Goal: Task Accomplishment & Management: Manage account settings

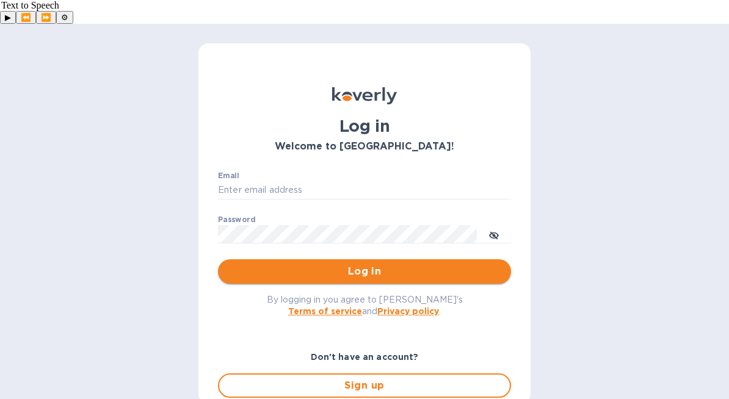
type input "office@stevengraf.wine"
click at [334, 264] on span "Log in" at bounding box center [365, 271] width 274 height 15
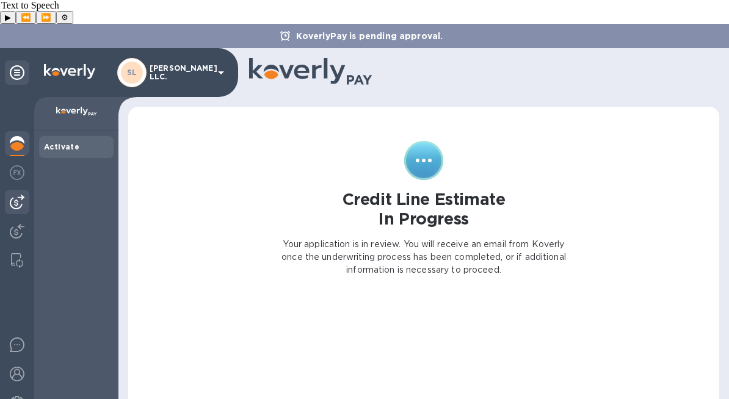
click at [20, 195] on img at bounding box center [17, 202] width 15 height 15
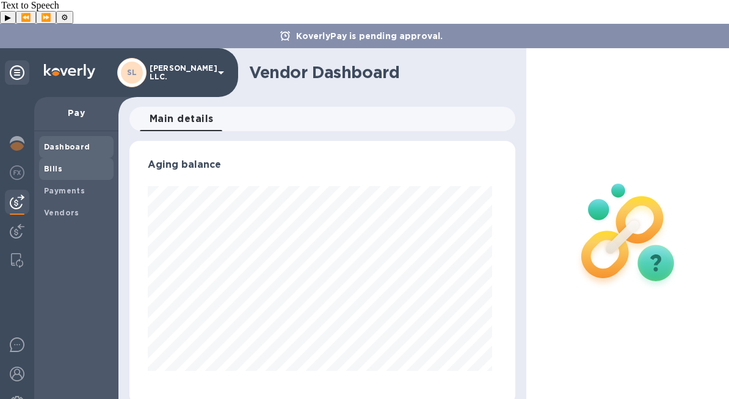
click at [72, 163] on span "Bills" at bounding box center [76, 169] width 65 height 12
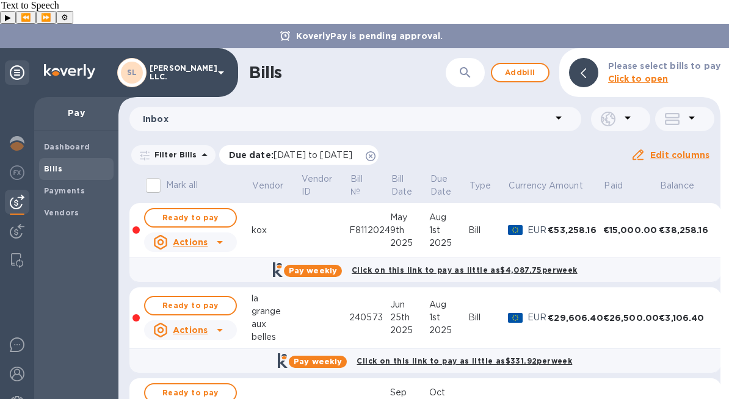
click at [376, 151] on icon at bounding box center [371, 156] width 10 height 10
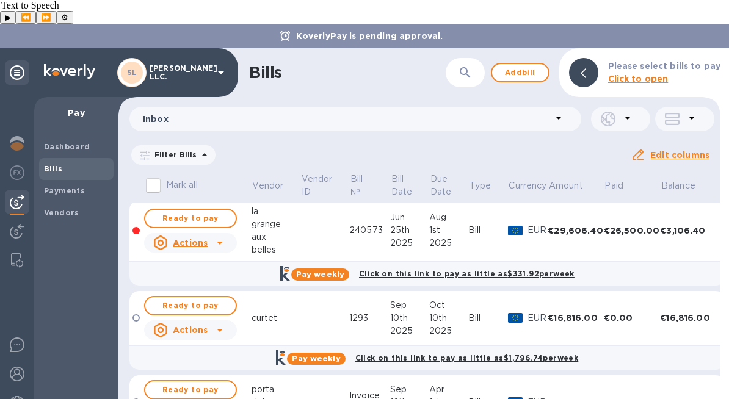
scroll to position [319, 0]
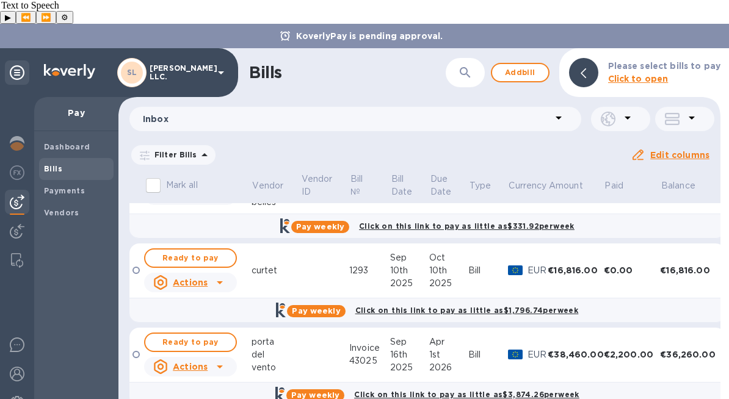
click at [319, 244] on td at bounding box center [324, 271] width 49 height 55
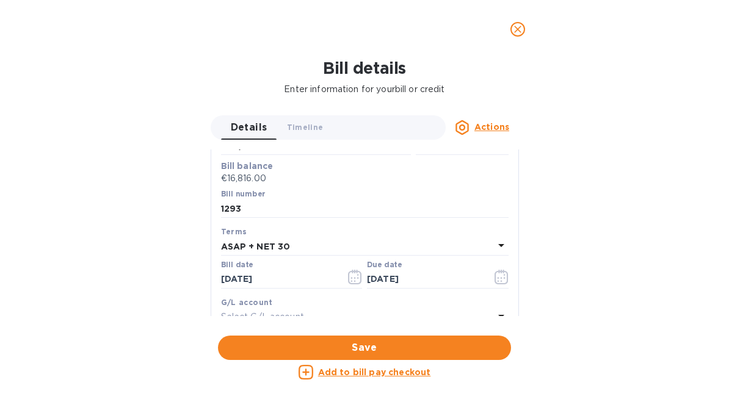
scroll to position [0, 0]
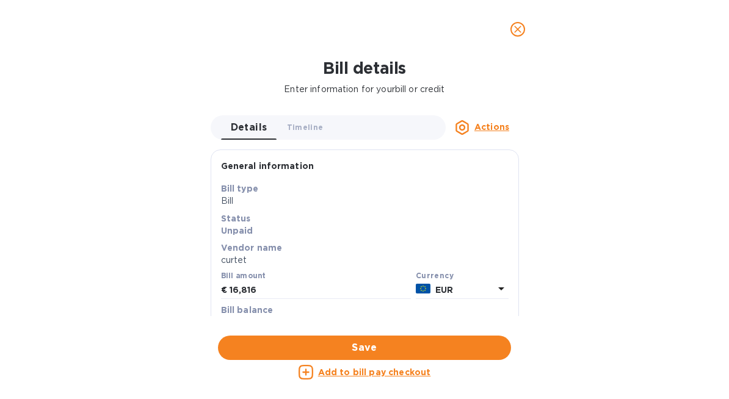
click at [523, 36] on span "close" at bounding box center [518, 29] width 15 height 15
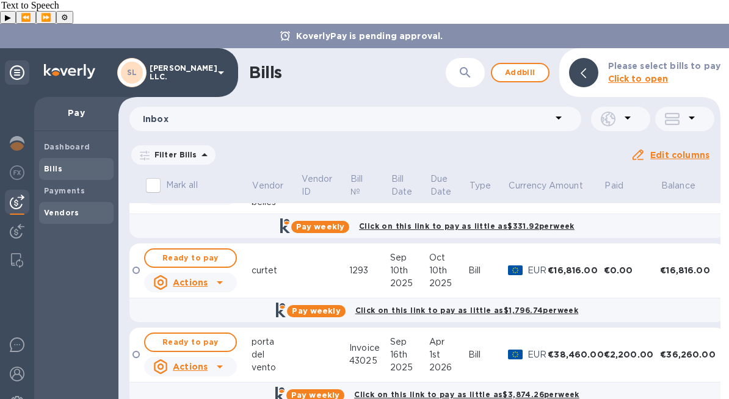
click at [64, 208] on b "Vendors" at bounding box center [61, 212] width 35 height 9
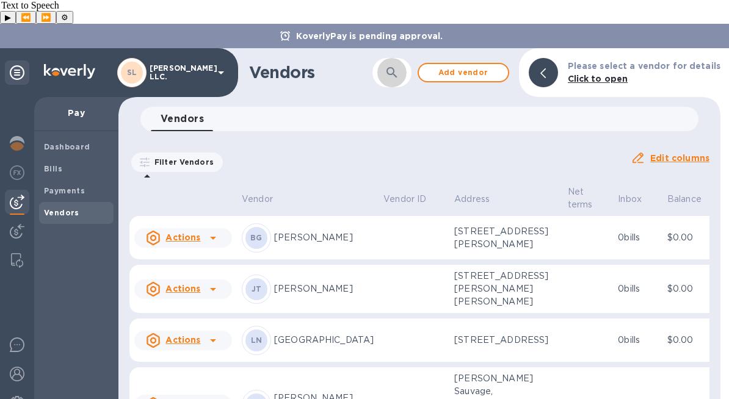
click at [398, 65] on icon "button" at bounding box center [392, 72] width 15 height 15
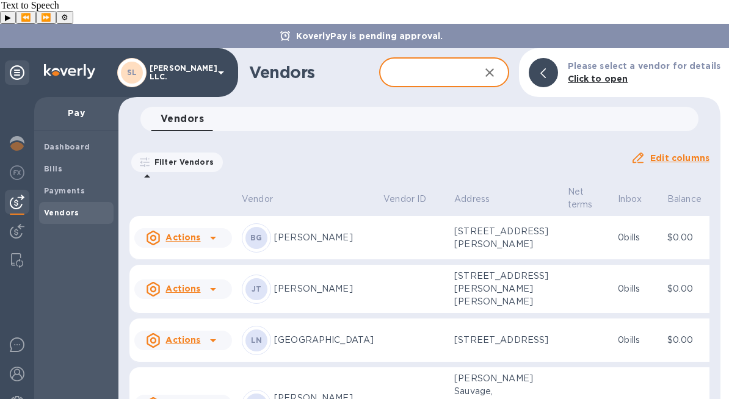
click at [413, 58] on input "text" at bounding box center [424, 73] width 91 height 30
type input "curtet"
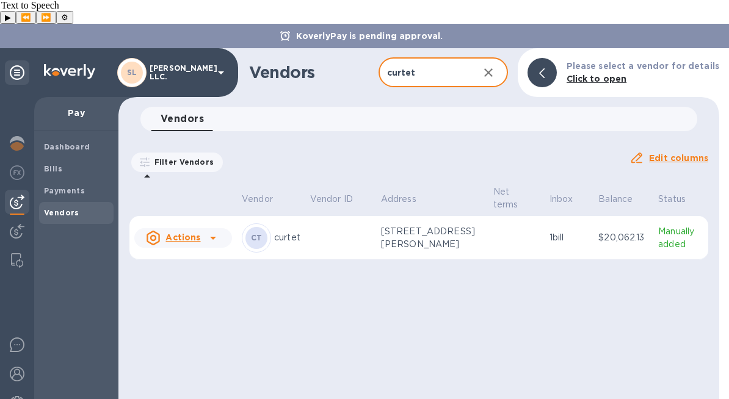
click at [371, 217] on td at bounding box center [340, 238] width 71 height 44
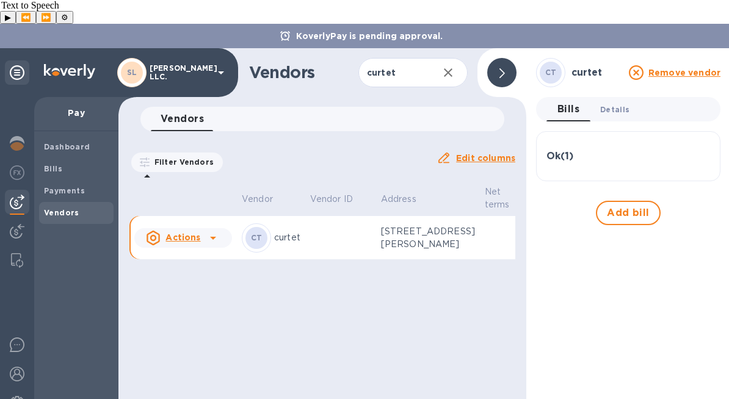
click at [609, 103] on span "Details 0" at bounding box center [614, 109] width 29 height 13
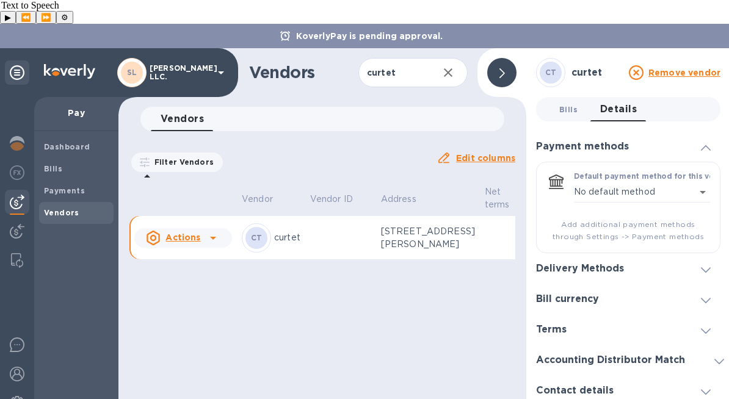
click at [574, 103] on span "Bills 0" at bounding box center [568, 109] width 18 height 13
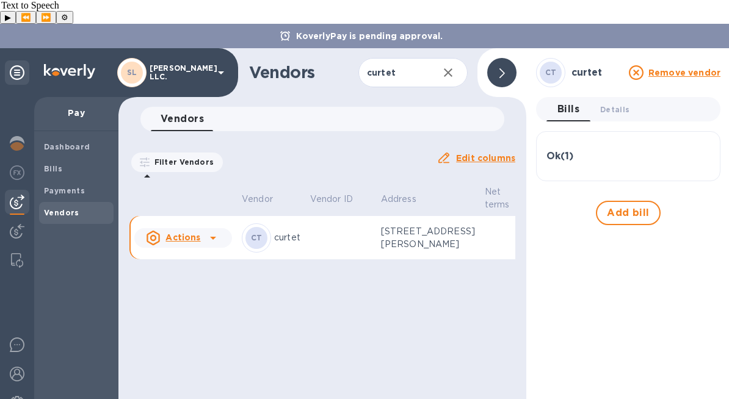
click at [211, 237] on icon at bounding box center [213, 238] width 6 height 3
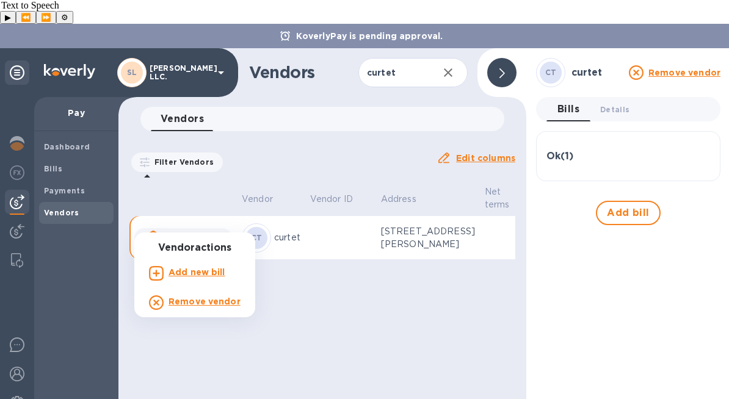
click at [429, 220] on div at bounding box center [364, 199] width 729 height 399
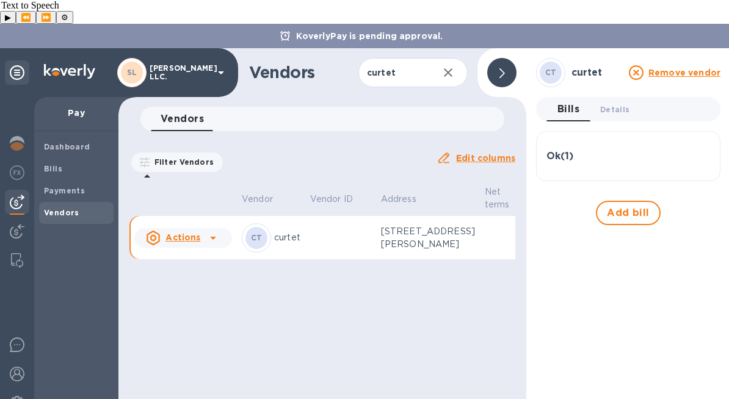
click at [421, 225] on p "[STREET_ADDRESS][PERSON_NAME]" at bounding box center [428, 238] width 94 height 26
click at [618, 103] on span "Details 0" at bounding box center [614, 109] width 29 height 13
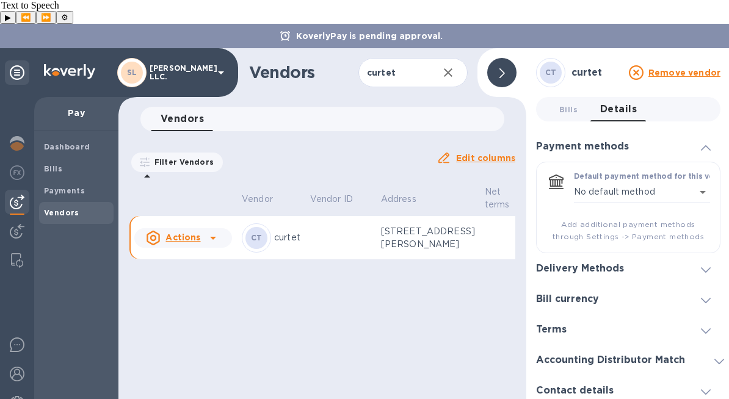
scroll to position [44, 0]
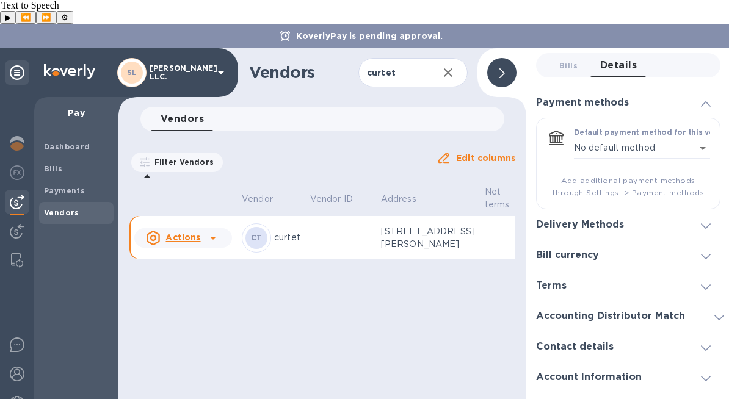
click at [598, 250] on div "Bill currency" at bounding box center [572, 256] width 73 height 12
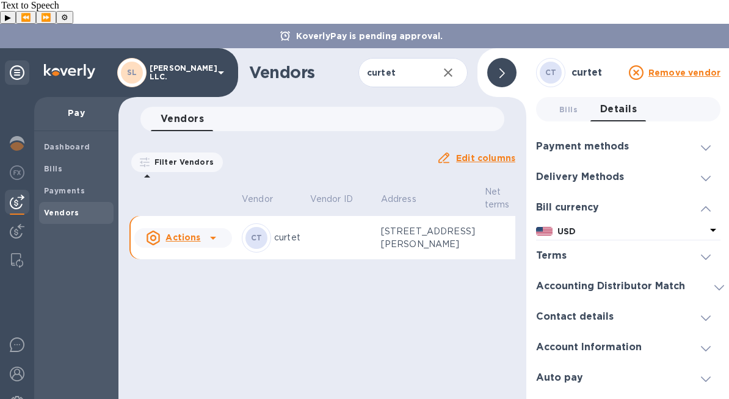
click at [603, 225] on p "USD" at bounding box center [632, 231] width 148 height 13
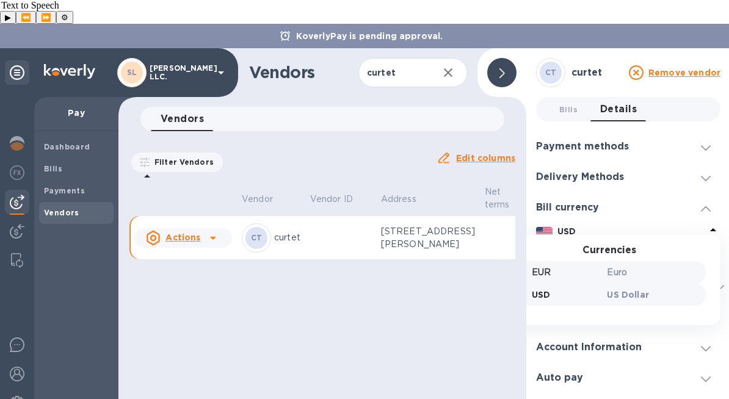
click at [608, 266] on p "Euro" at bounding box center [654, 272] width 94 height 13
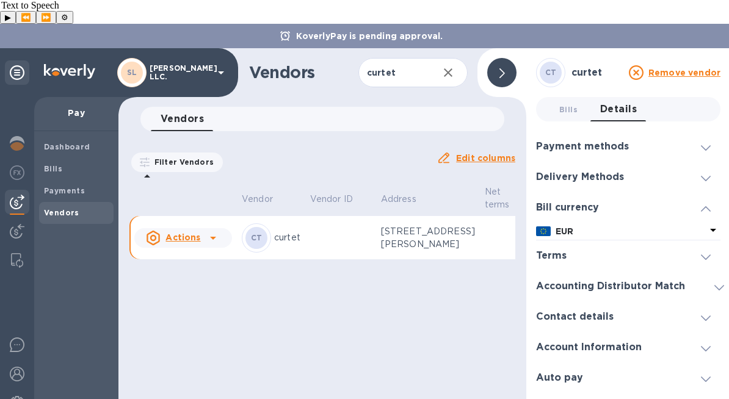
click at [629, 172] on div "Delivery Methods" at bounding box center [585, 178] width 98 height 12
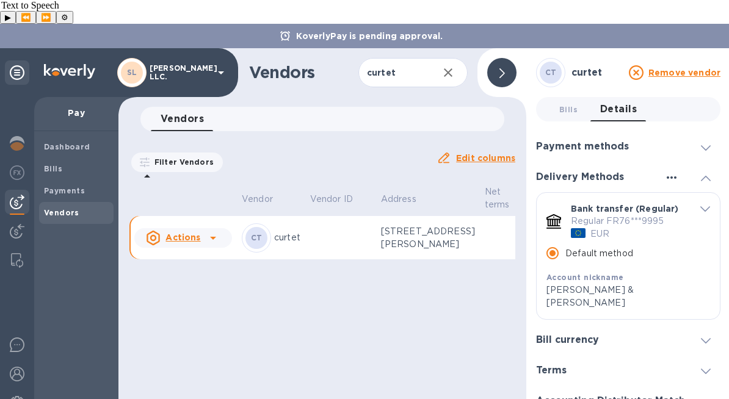
click at [665, 170] on icon "button" at bounding box center [671, 177] width 15 height 15
click at [677, 179] on p "Add new" at bounding box center [686, 179] width 40 height 12
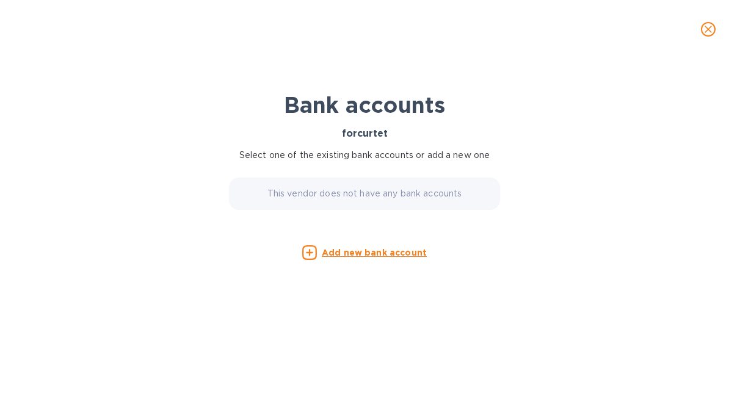
click at [385, 192] on p "This vendor does not have any bank accounts" at bounding box center [364, 193] width 195 height 13
click at [395, 253] on u "Add new bank account" at bounding box center [374, 253] width 105 height 10
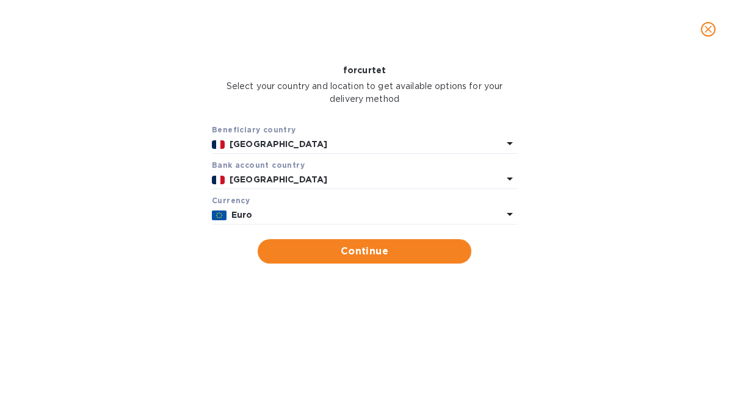
scroll to position [69, 0]
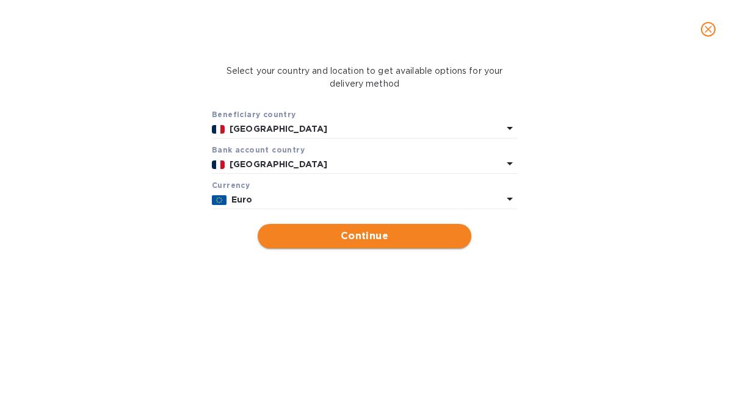
click at [355, 241] on span "Continue" at bounding box center [364, 236] width 194 height 15
type input "curtet"
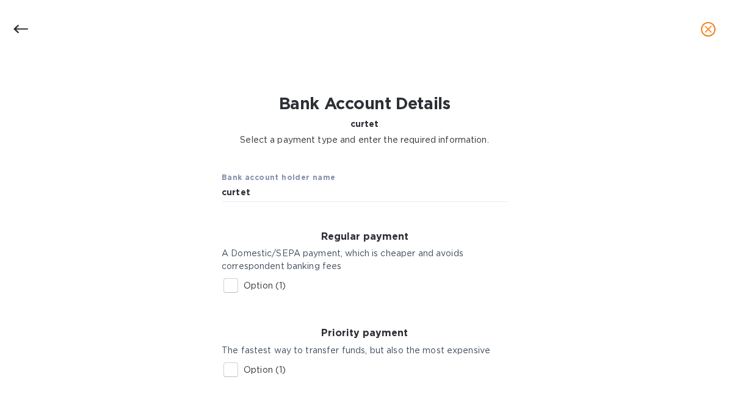
scroll to position [84, 0]
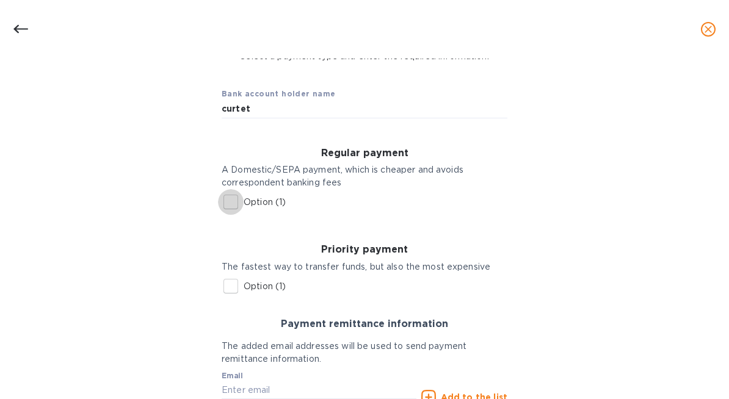
click at [238, 203] on input "Option (1)" at bounding box center [231, 202] width 26 height 26
checkbox input "true"
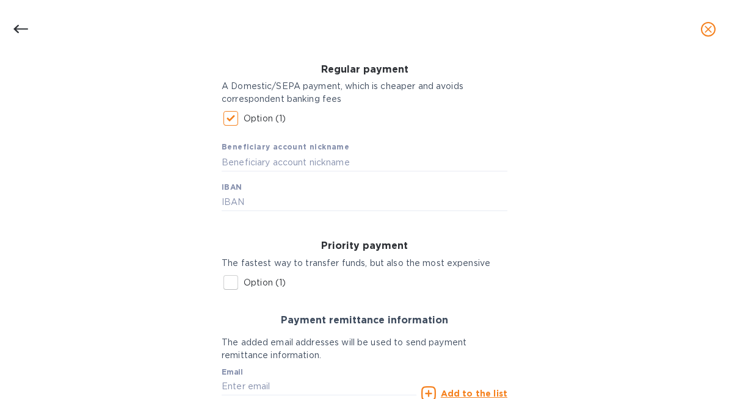
scroll to position [188, 0]
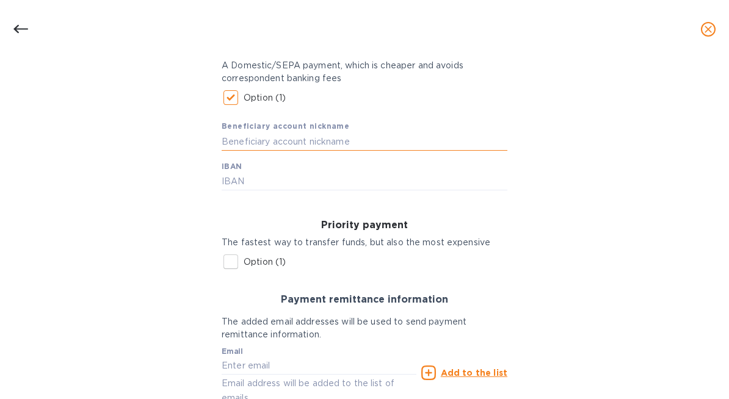
click at [319, 141] on input "text" at bounding box center [365, 142] width 286 height 18
paste input "[FINANCIAL_ID]"
type input "[FINANCIAL_ID]"
click at [340, 184] on input "text" at bounding box center [365, 182] width 286 height 18
click at [352, 134] on input "[FINANCIAL_ID]" at bounding box center [365, 142] width 286 height 18
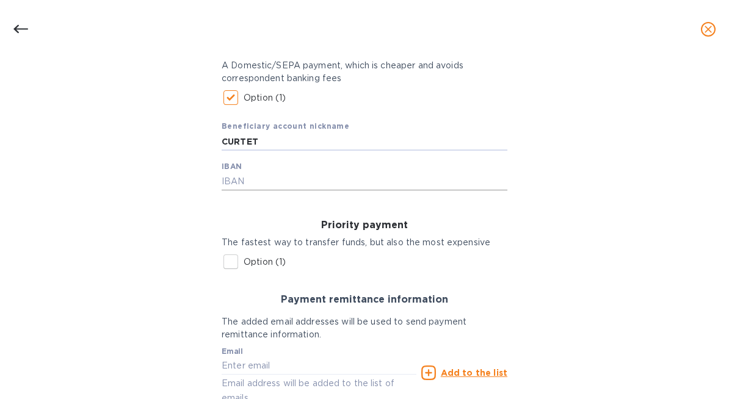
type input "CURTET"
click at [338, 173] on input "text" at bounding box center [365, 182] width 286 height 18
paste input "[FINANCIAL_ID]"
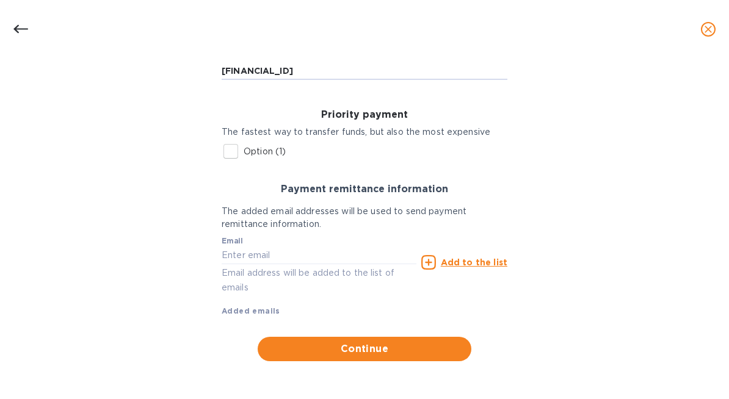
type input "[FINANCIAL_ID]"
click at [371, 243] on div "Email Email address will be added to the list of emails" at bounding box center [319, 266] width 195 height 58
click at [368, 253] on input "text" at bounding box center [319, 256] width 195 height 18
